Goal: Task Accomplishment & Management: Complete application form

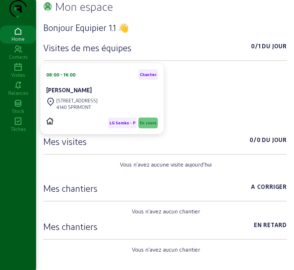
click at [20, 72] on icon at bounding box center [18, 67] width 36 height 9
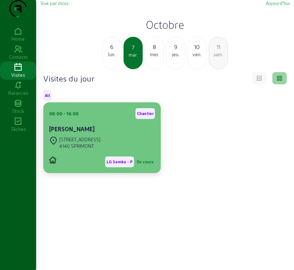
click at [96, 149] on div "4140 SPRIMONT" at bounding box center [79, 146] width 41 height 6
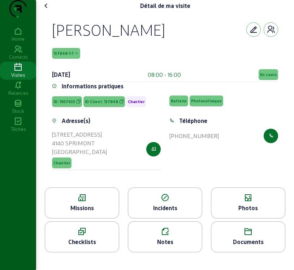
click at [261, 80] on span "En cours" at bounding box center [267, 74] width 19 height 11
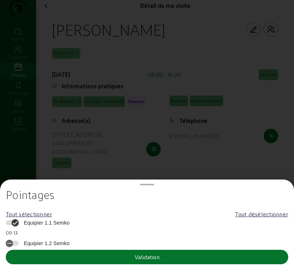
click at [213, 72] on div at bounding box center [147, 135] width 294 height 270
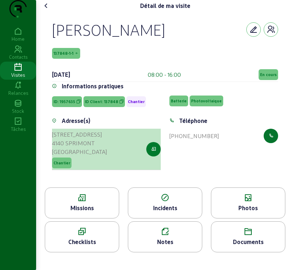
click at [153, 157] on button "button" at bounding box center [153, 149] width 14 height 14
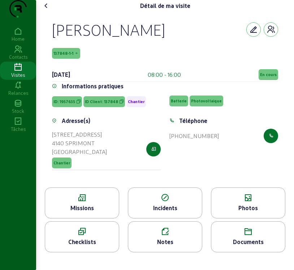
click at [95, 212] on div "Missions" at bounding box center [82, 208] width 74 height 9
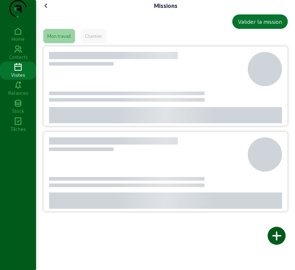
click at [95, 209] on div at bounding box center [107, 201] width 39 height 16
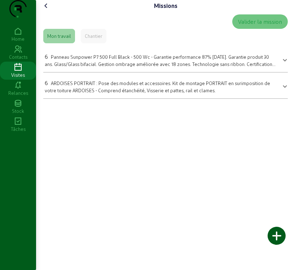
click at [48, 10] on icon at bounding box center [46, 5] width 9 height 9
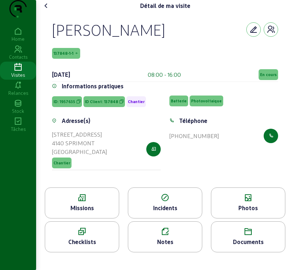
click at [66, 56] on span "137848-1-1" at bounding box center [63, 53] width 20 height 5
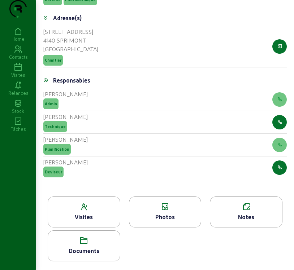
scroll to position [272, 0]
click at [116, 215] on div "Visites" at bounding box center [84, 217] width 72 height 9
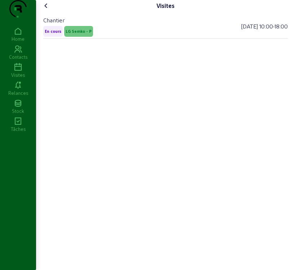
click at [48, 10] on icon at bounding box center [46, 5] width 9 height 9
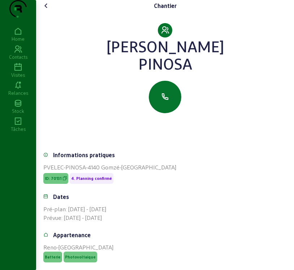
click at [24, 72] on icon at bounding box center [18, 67] width 36 height 9
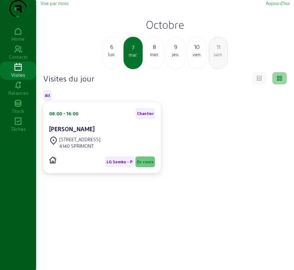
click at [112, 58] on div "lun." at bounding box center [111, 54] width 18 height 6
click at [132, 58] on div "lun." at bounding box center [133, 55] width 18 height 6
click at [153, 58] on div "mar." at bounding box center [154, 54] width 18 height 6
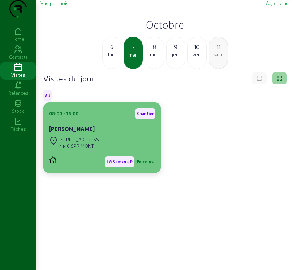
click at [129, 151] on div "[STREET_ADDRESS]" at bounding box center [102, 143] width 106 height 16
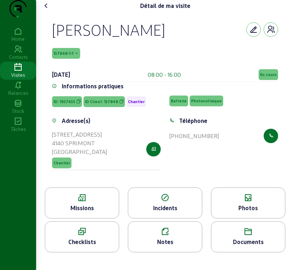
click at [85, 212] on div "Missions" at bounding box center [82, 208] width 74 height 9
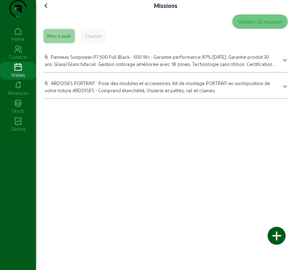
click at [197, 73] on span "Panneau Sunpower P7 500 Full Black - 500 Wc - Garantie performance 87% [DATE]. …" at bounding box center [160, 63] width 231 height 19
click at [193, 83] on div at bounding box center [193, 83] width 0 height 0
click at [140, 73] on span "Panneau Sunpower P7 500 Full Black - 500 Wc - Garantie performance 87% [DATE]. …" at bounding box center [160, 63] width 231 height 19
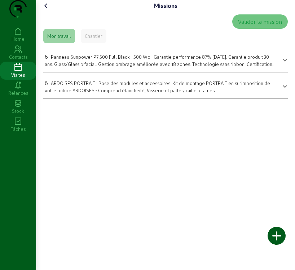
click at [283, 63] on span at bounding box center [284, 59] width 3 height 9
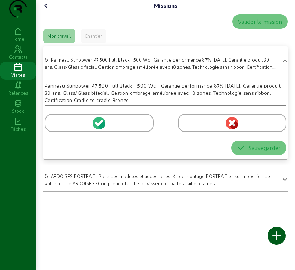
click at [99, 129] on circle at bounding box center [99, 123] width 13 height 13
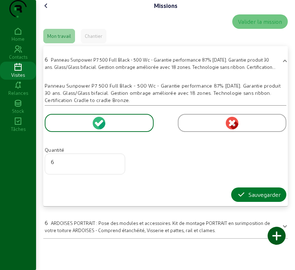
click at [248, 199] on div "Sauvegarder" at bounding box center [259, 194] width 44 height 9
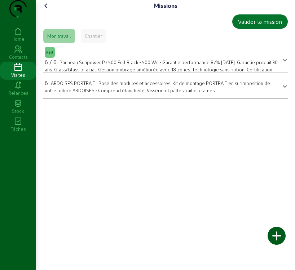
click at [178, 94] on div "6 ARDOISES PORTRAIT : Pose des modules et accessoires. Kit de montage PORTRAIT …" at bounding box center [161, 86] width 233 height 15
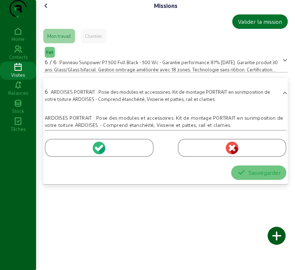
click at [101, 151] on icon at bounding box center [100, 148] width 6 height 6
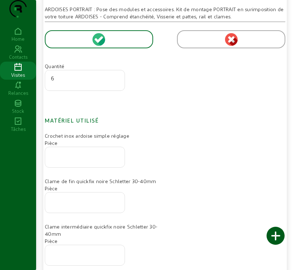
scroll to position [144, 0]
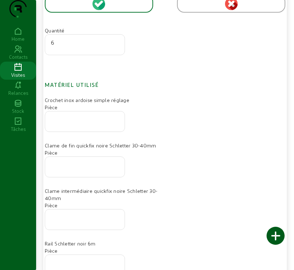
click at [84, 124] on input "number" at bounding box center [85, 119] width 68 height 9
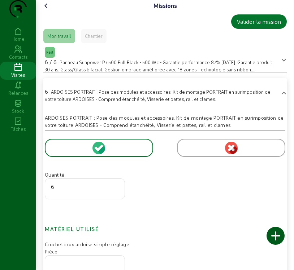
click at [49, 10] on icon at bounding box center [46, 5] width 9 height 9
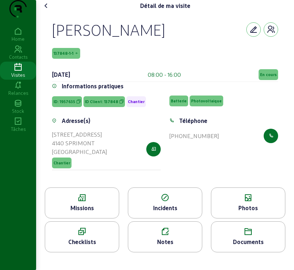
click at [246, 212] on div "Photos" at bounding box center [248, 208] width 74 height 9
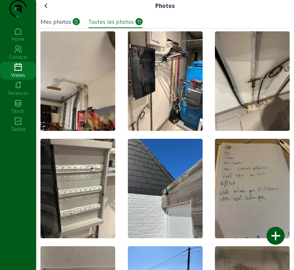
click at [71, 26] on div "Mes photos" at bounding box center [55, 21] width 31 height 9
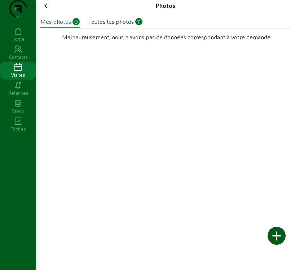
click at [276, 237] on div at bounding box center [277, 236] width 18 height 18
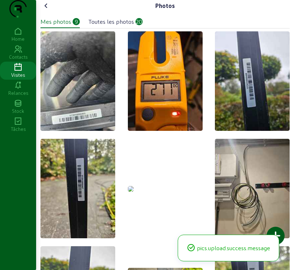
click at [279, 232] on div at bounding box center [275, 236] width 18 height 18
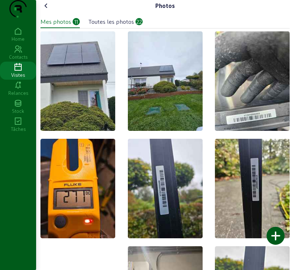
click at [277, 236] on div at bounding box center [275, 236] width 18 height 18
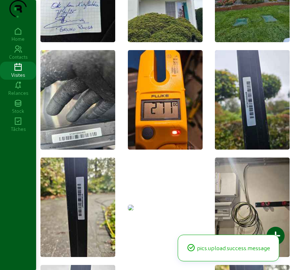
scroll to position [144, 0]
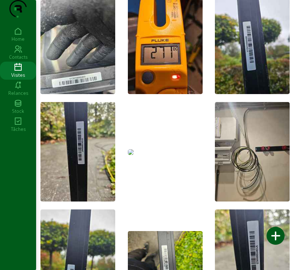
click at [133, 155] on img at bounding box center [131, 152] width 6 height 6
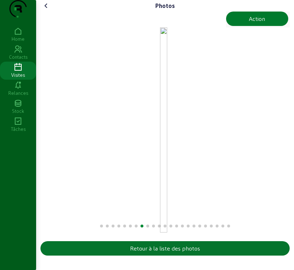
click at [271, 26] on button "Action" at bounding box center [257, 19] width 62 height 14
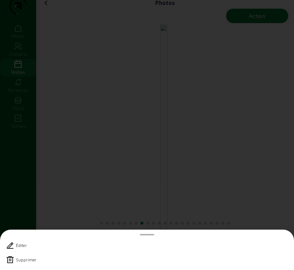
scroll to position [0, 0]
click at [10, 261] on icon at bounding box center [10, 260] width 9 height 9
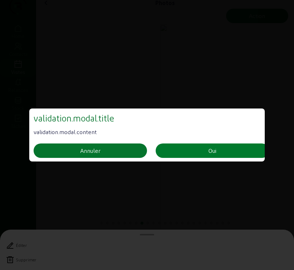
click at [199, 150] on button "Oui" at bounding box center [211, 151] width 113 height 14
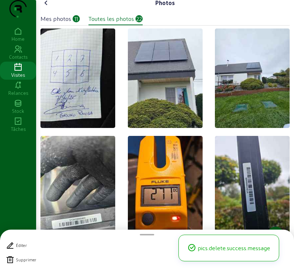
scroll to position [3, 0]
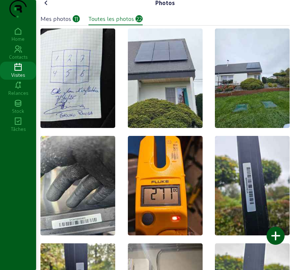
click at [48, 7] on icon at bounding box center [46, 3] width 9 height 9
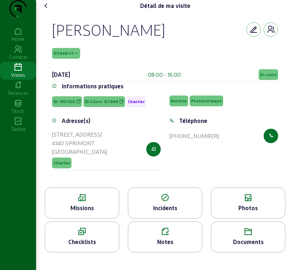
click at [84, 212] on div "Missions" at bounding box center [82, 208] width 74 height 9
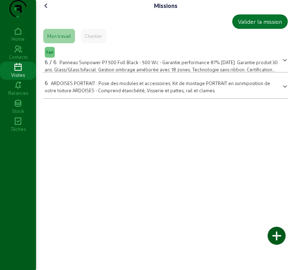
click at [87, 94] on div "6 ARDOISES PORTRAIT : Pose des modules et accessoires. Kit de montage PORTRAIT …" at bounding box center [161, 86] width 233 height 15
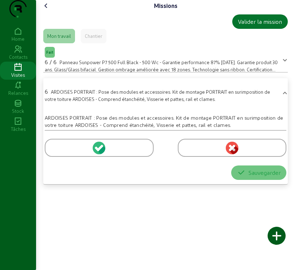
click at [98, 151] on icon at bounding box center [97, 148] width 5 height 5
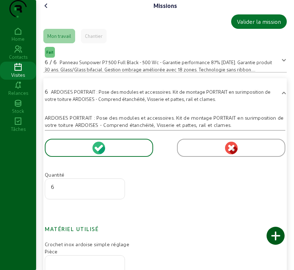
scroll to position [36, 0]
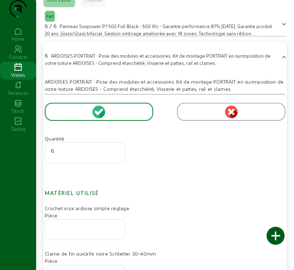
click at [85, 232] on input "number" at bounding box center [85, 227] width 68 height 9
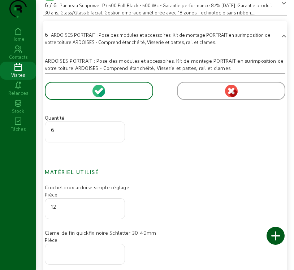
scroll to position [108, 0]
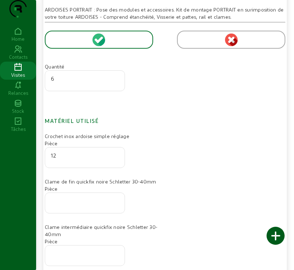
type input "12"
click at [72, 205] on input "number" at bounding box center [85, 201] width 68 height 9
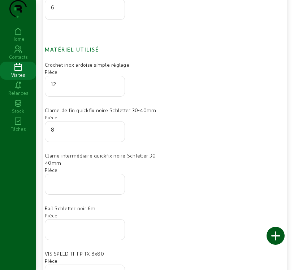
scroll to position [180, 0]
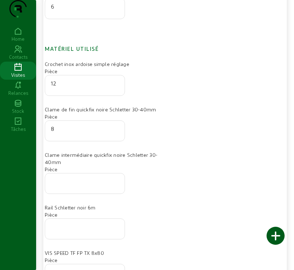
type input "8"
click at [75, 186] on input "number" at bounding box center [85, 181] width 68 height 9
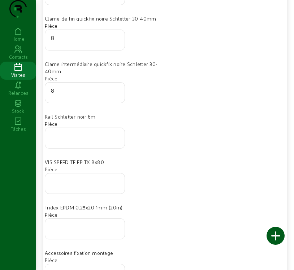
scroll to position [289, 0]
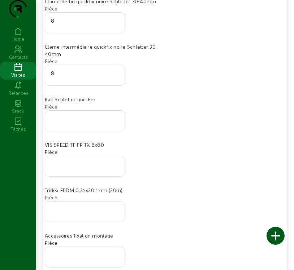
type input "8"
click at [81, 123] on input "number" at bounding box center [85, 118] width 68 height 9
type input "4"
click at [93, 176] on div at bounding box center [85, 166] width 68 height 20
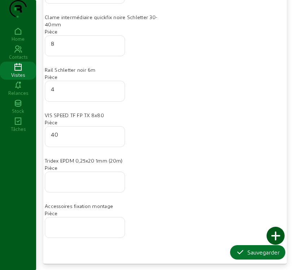
scroll to position [333, 0]
type input "40"
click at [65, 183] on input "number" at bounding box center [85, 180] width 68 height 9
type input "0"
type input "5"
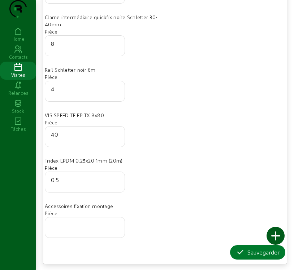
type input "0.5"
click at [254, 253] on div "Sauvegarder" at bounding box center [258, 252] width 44 height 9
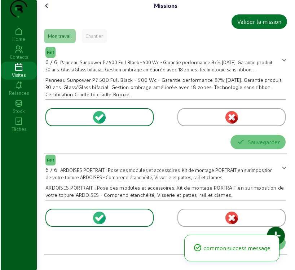
scroll to position [0, 0]
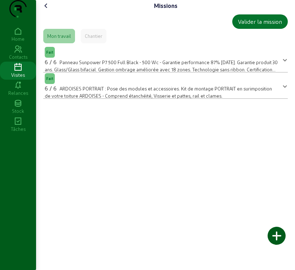
click at [276, 239] on div at bounding box center [277, 236] width 18 height 18
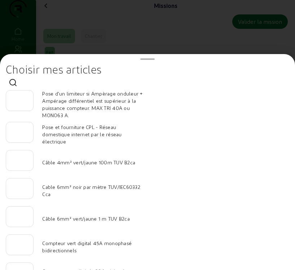
scroll to position [36, 0]
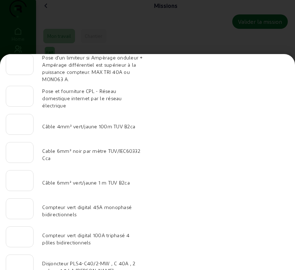
click at [17, 152] on input "number" at bounding box center [20, 150] width 16 height 9
click at [24, 186] on div at bounding box center [20, 181] width 16 height 20
click at [16, 154] on input "30" at bounding box center [20, 150] width 16 height 9
type input "60"
click at [22, 181] on input "number" at bounding box center [20, 178] width 16 height 9
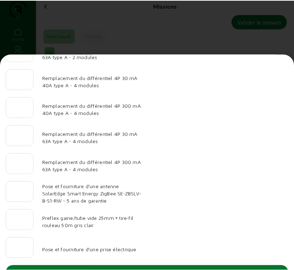
scroll to position [747, 0]
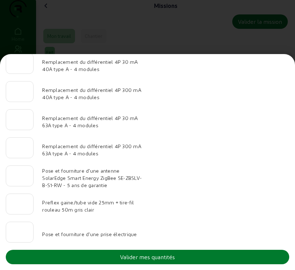
type input "30"
click at [153, 258] on div "Valider mes quantités" at bounding box center [147, 257] width 55 height 9
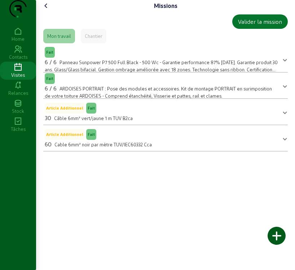
click at [49, 10] on icon at bounding box center [46, 5] width 9 height 9
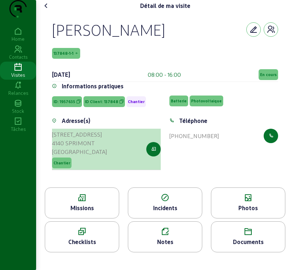
scroll to position [3, 0]
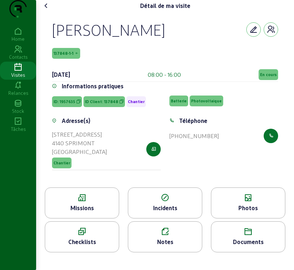
click at [237, 215] on div "Photos" at bounding box center [248, 203] width 74 height 31
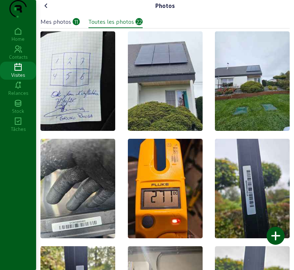
click at [47, 10] on icon at bounding box center [46, 5] width 9 height 9
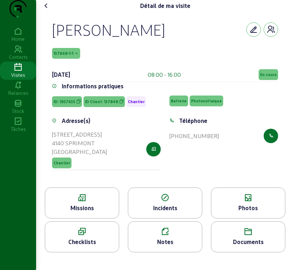
click at [138, 246] on div "Notes" at bounding box center [165, 242] width 74 height 9
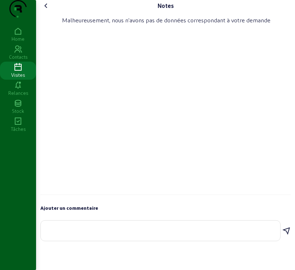
click at [73, 234] on textarea at bounding box center [161, 229] width 228 height 9
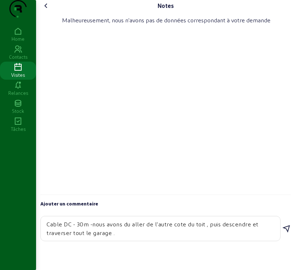
type textarea "Cable DC - 30m -nous avons du aller de l'autre cote du toit , puis descendre et…"
click at [288, 233] on icon at bounding box center [286, 229] width 9 height 9
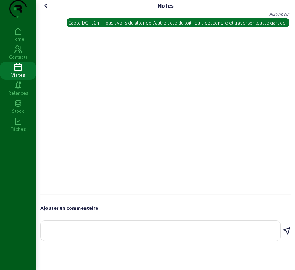
click at [45, 10] on icon at bounding box center [46, 5] width 9 height 9
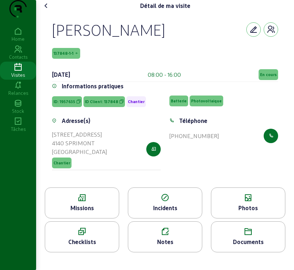
click at [269, 77] on span "En cours" at bounding box center [268, 74] width 17 height 5
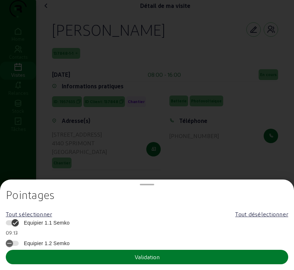
click at [136, 256] on div "Validation" at bounding box center [147, 257] width 25 height 9
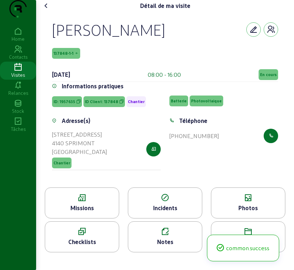
click at [269, 77] on span "En cours" at bounding box center [268, 74] width 17 height 5
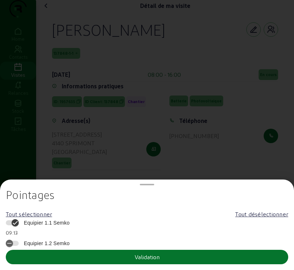
click at [61, 224] on span "Equipier 1.1 Semko" at bounding box center [44, 222] width 49 height 7
click at [19, 224] on button "Equipier 1.1 Semko" at bounding box center [12, 222] width 13 height 5
click at [61, 224] on span "Equipier 1.1 Semko" at bounding box center [44, 222] width 49 height 7
click at [19, 224] on button "Equipier 1.1 Semko" at bounding box center [12, 222] width 13 height 5
click at [82, 255] on button "Validation" at bounding box center [147, 257] width 282 height 14
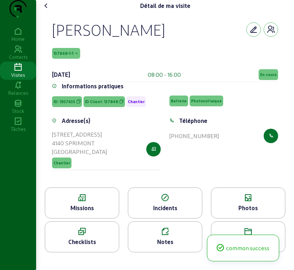
click at [267, 77] on span "En cours" at bounding box center [268, 74] width 17 height 5
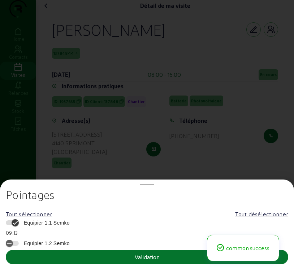
click at [56, 224] on span "Equipier 1.1 Semko" at bounding box center [44, 222] width 49 height 7
click at [19, 224] on button "Equipier 1.1 Semko" at bounding box center [12, 222] width 13 height 5
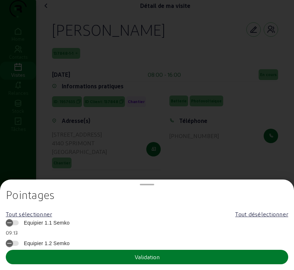
click at [60, 258] on button "Validation" at bounding box center [147, 257] width 282 height 14
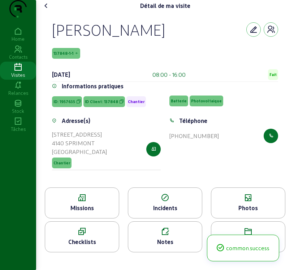
click at [48, 10] on icon at bounding box center [46, 5] width 9 height 9
